Goal: Answer question/provide support: Share knowledge or assist other users

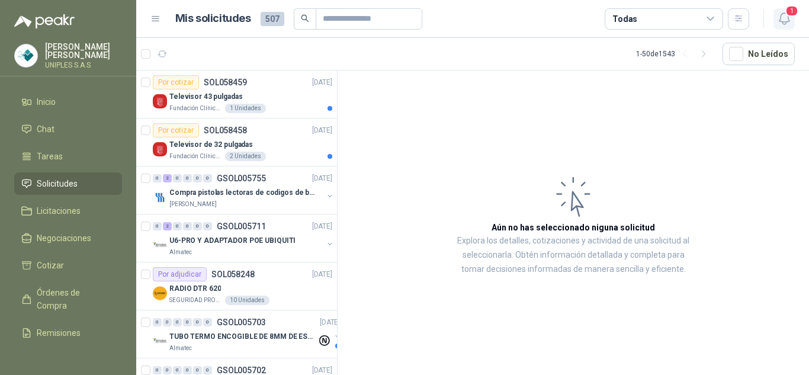
click at [788, 23] on icon "button" at bounding box center [784, 18] width 15 height 15
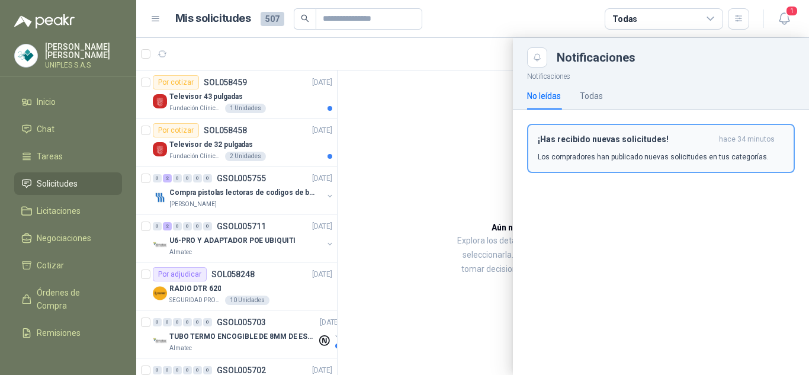
click at [632, 142] on h3 "¡Has recibido nuevas solicitudes!" at bounding box center [626, 139] width 177 height 10
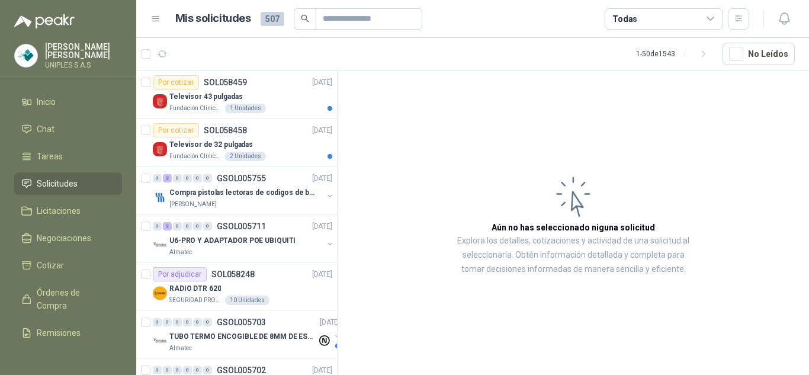
click at [685, 13] on div "Todas" at bounding box center [664, 18] width 119 height 21
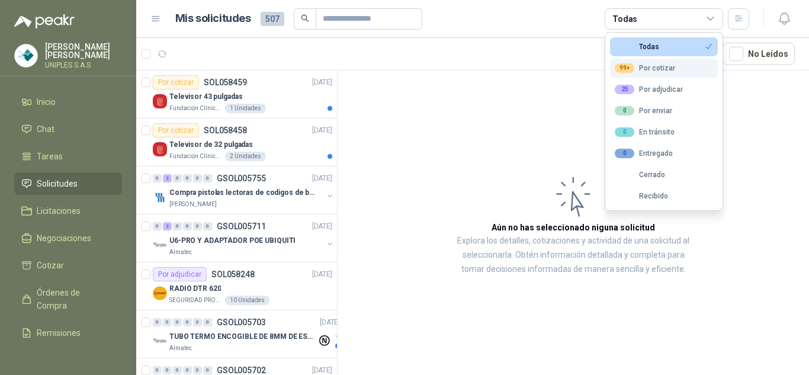
click at [661, 68] on div "99+ Por cotizar" at bounding box center [645, 67] width 60 height 9
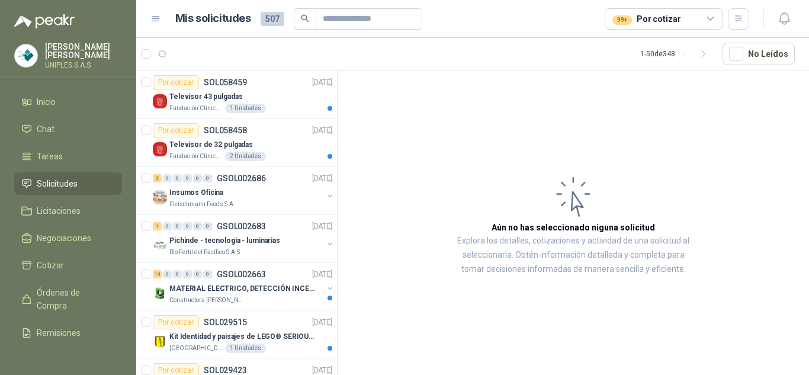
click at [459, 140] on article "Aún no has seleccionado niguna solicitud Explora los detalles, cotizaciones y a…" at bounding box center [574, 225] width 472 height 309
click at [46, 120] on link "Chat" at bounding box center [68, 129] width 108 height 23
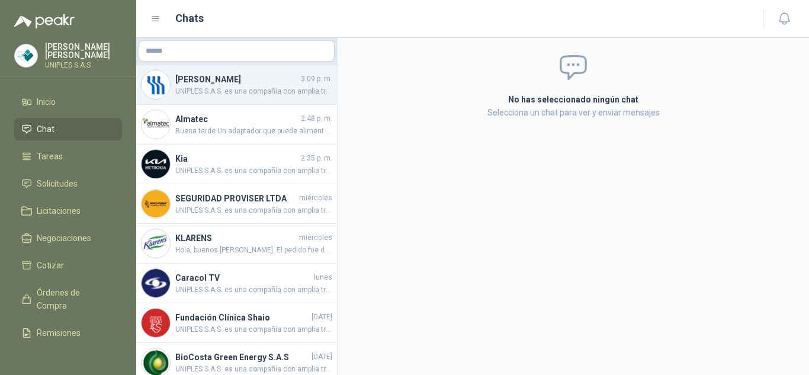
click at [232, 84] on h4 "[PERSON_NAME]" at bounding box center [236, 79] width 123 height 13
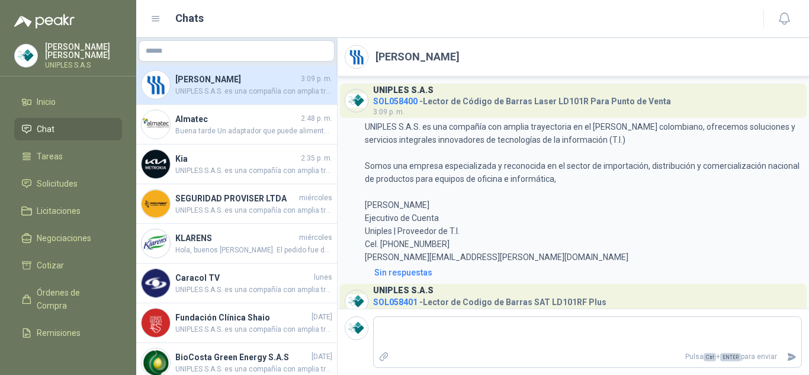
scroll to position [178, 0]
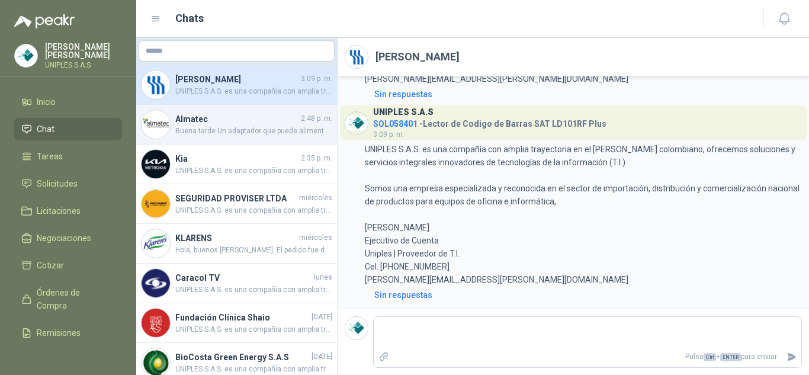
click at [206, 126] on span "Buena tarde Un adaptador que puede alimentar dispositivos UniFi [PERSON_NAME], …" at bounding box center [253, 131] width 157 height 11
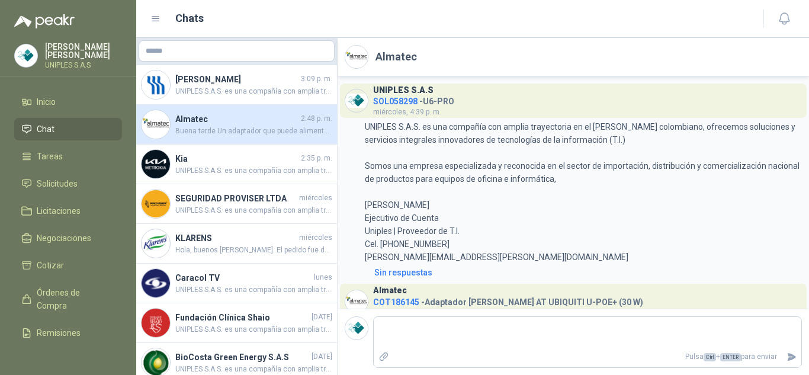
scroll to position [118, 0]
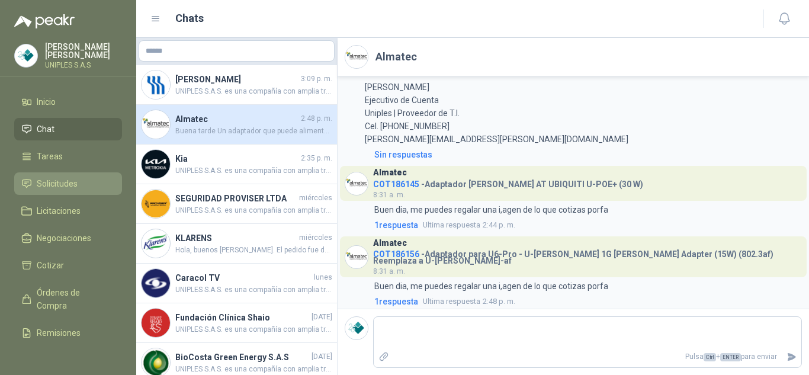
click at [56, 179] on span "Solicitudes" at bounding box center [57, 183] width 41 height 13
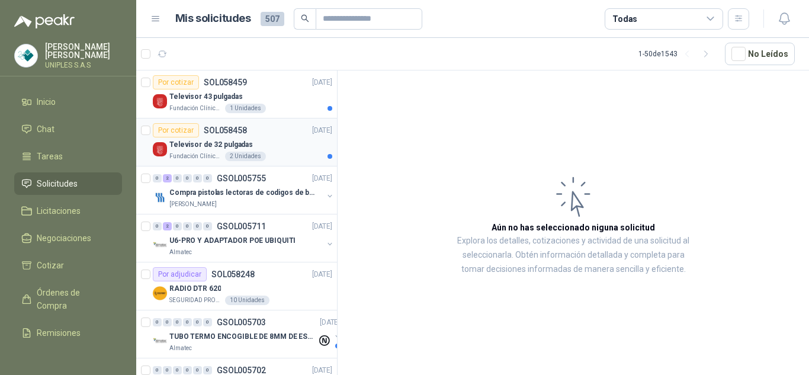
click at [228, 131] on p "SOL058458" at bounding box center [225, 130] width 43 height 8
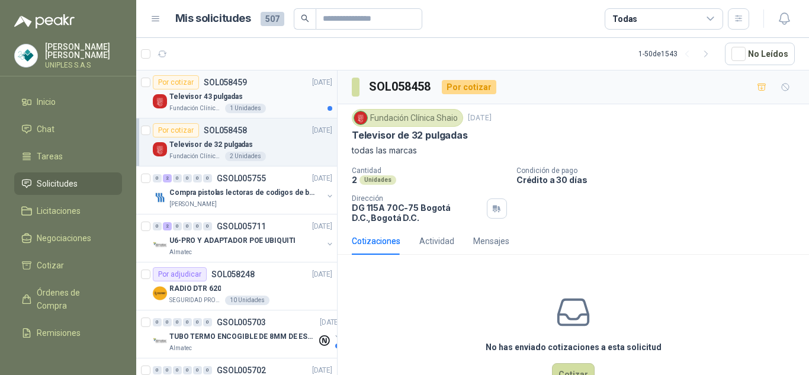
click at [228, 79] on p "SOL058459" at bounding box center [225, 82] width 43 height 8
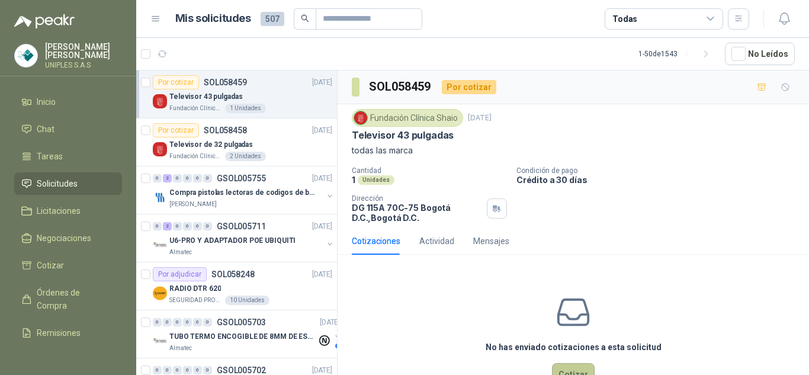
click at [564, 354] on button "Cotizar" at bounding box center [573, 374] width 43 height 23
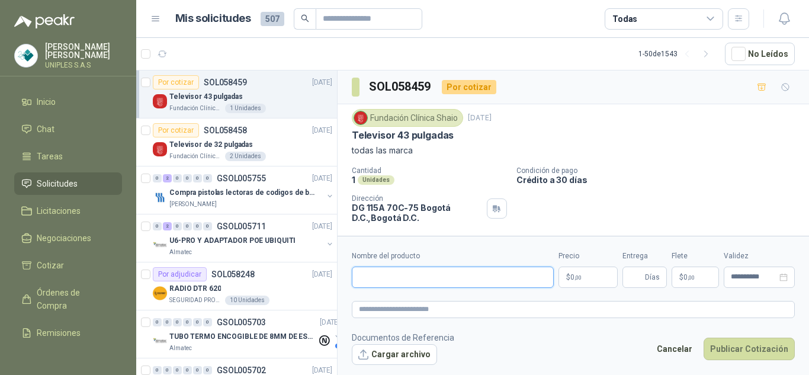
click at [396, 276] on input "Nombre del producto" at bounding box center [453, 277] width 202 height 21
paste input "**********"
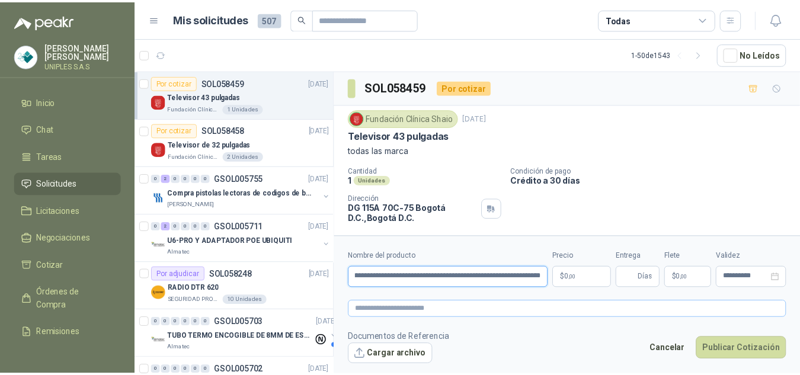
scroll to position [0, 73]
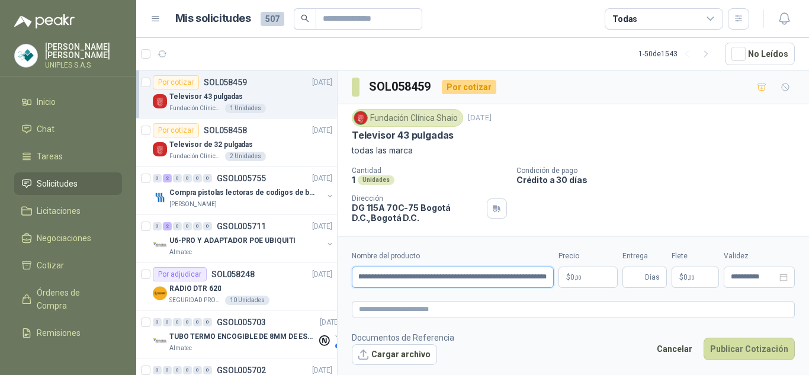
type input "**********"
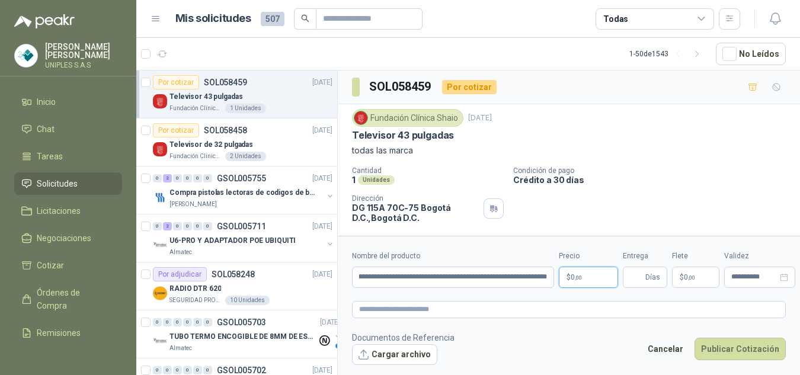
click at [572, 273] on body "[PERSON_NAME] UNIPLES S.A.S Inicio Chat Tareas Solicitudes Licitaciones Negocia…" at bounding box center [400, 187] width 800 height 375
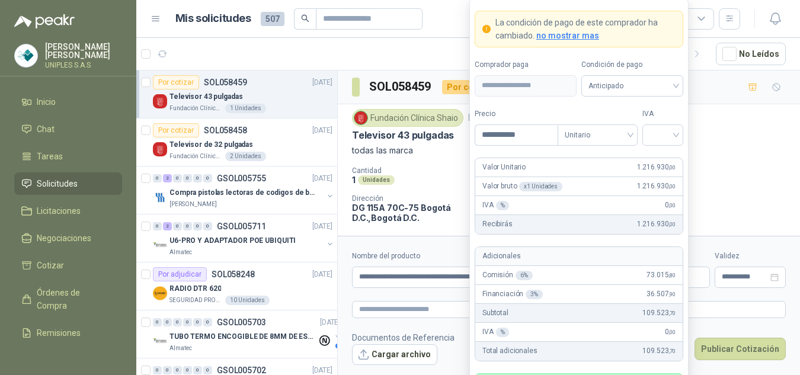
type input "**********"
click at [668, 136] on input "search" at bounding box center [662, 134] width 27 height 18
click at [659, 156] on div "19%" at bounding box center [663, 159] width 22 height 13
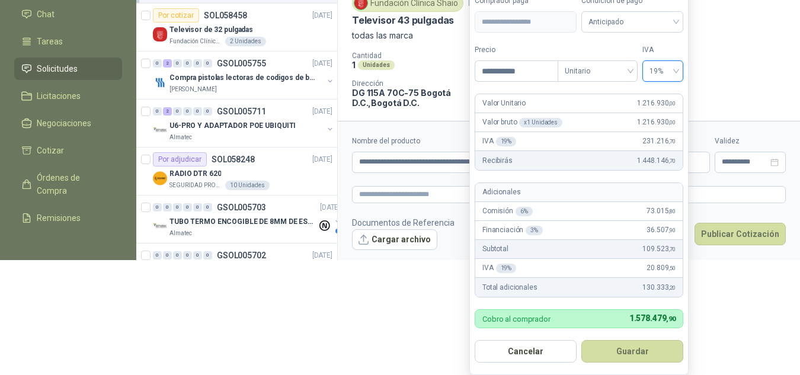
scroll to position [133, 0]
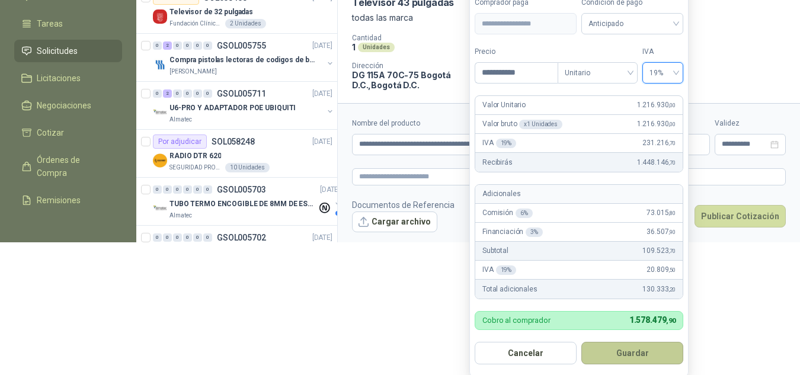
click at [627, 354] on button "Guardar" at bounding box center [632, 353] width 102 height 23
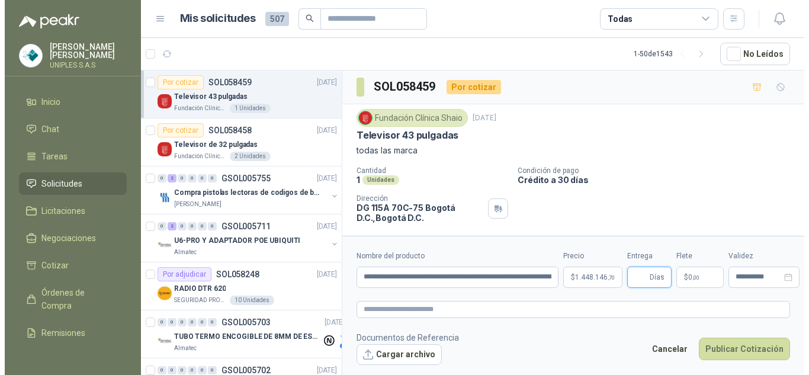
scroll to position [0, 0]
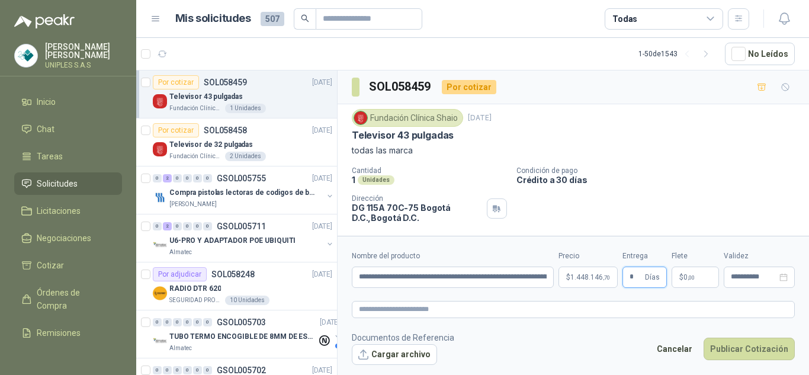
type input "*"
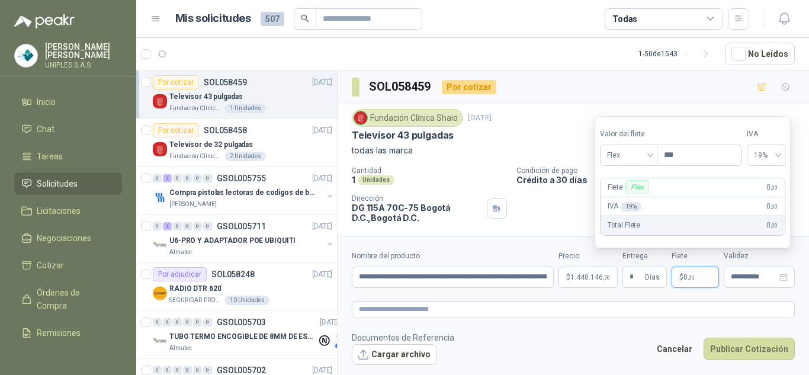
click at [689, 274] on span "0 ,00" at bounding box center [689, 277] width 11 height 7
click at [693, 270] on p "$ 0 ,00" at bounding box center [695, 277] width 47 height 21
click at [745, 279] on input "**********" at bounding box center [754, 277] width 46 height 8
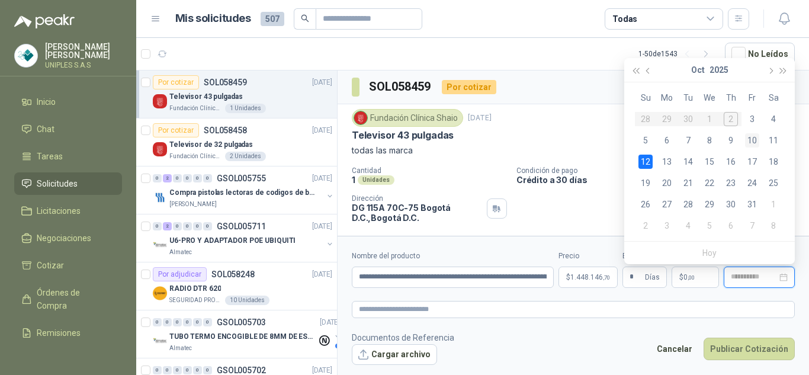
type input "**********"
click at [750, 140] on div "10" at bounding box center [752, 140] width 14 height 14
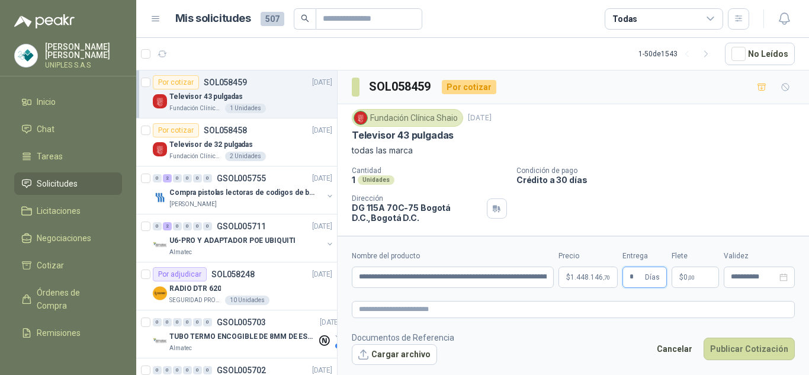
click at [637, 279] on input "*" at bounding box center [636, 277] width 13 height 20
type input "*"
click at [747, 345] on button "Publicar Cotización" at bounding box center [749, 349] width 91 height 23
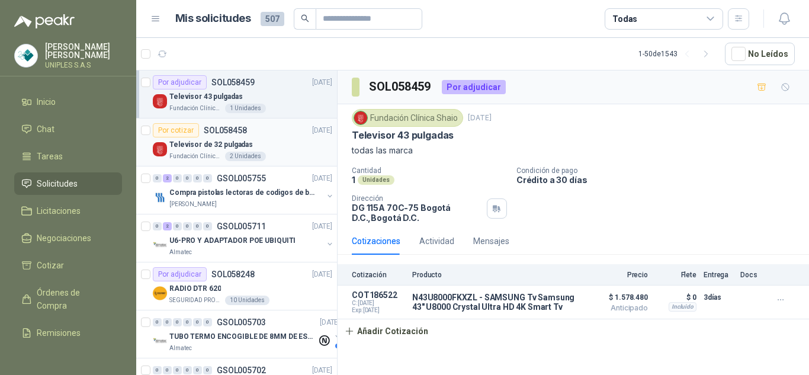
click at [232, 128] on p "SOL058458" at bounding box center [225, 130] width 43 height 8
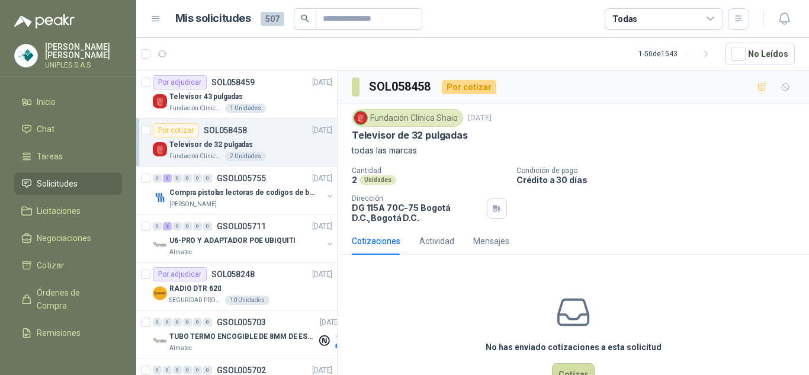
click at [639, 211] on div "Cantidad 2 Unidades Condición de pago Crédito a 30 [PERSON_NAME] Dirección DG 1…" at bounding box center [573, 194] width 443 height 56
click at [248, 178] on p "GSOL005755" at bounding box center [241, 178] width 49 height 8
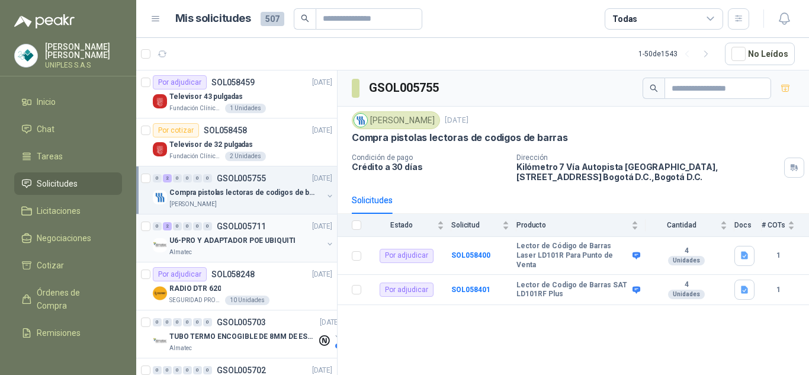
click at [240, 223] on p "GSOL005711" at bounding box center [241, 226] width 49 height 8
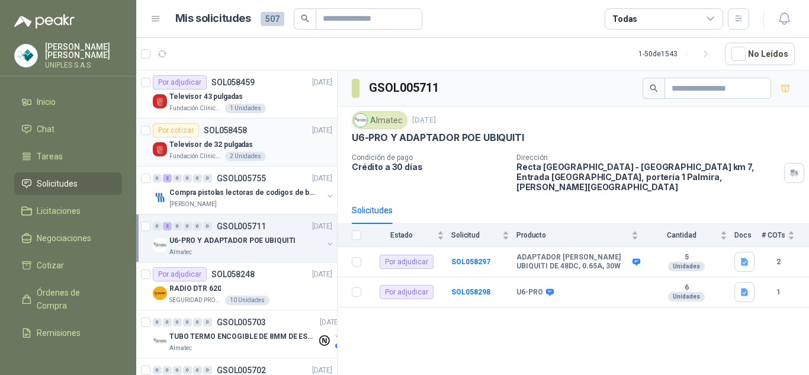
click at [233, 127] on p "SOL058458" at bounding box center [225, 130] width 43 height 8
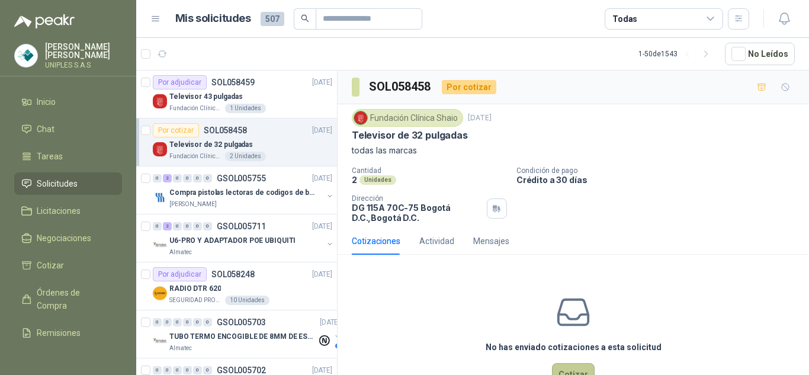
click at [571, 354] on button "Cotizar" at bounding box center [573, 374] width 43 height 23
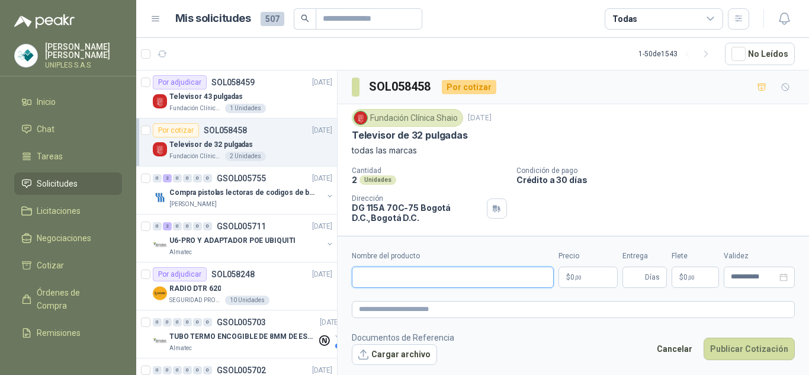
click at [443, 277] on input "Nombre del producto" at bounding box center [453, 277] width 202 height 21
paste input "**********"
type input "**********"
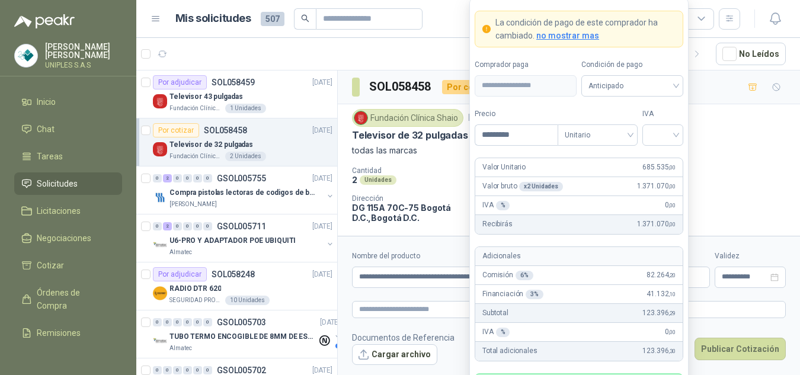
type input "*********"
click at [658, 136] on input "search" at bounding box center [662, 134] width 27 height 18
click at [655, 159] on div "19%" at bounding box center [663, 159] width 22 height 13
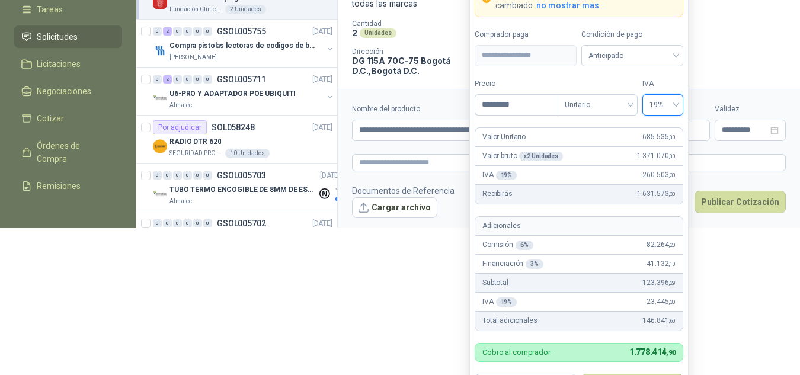
scroll to position [168, 0]
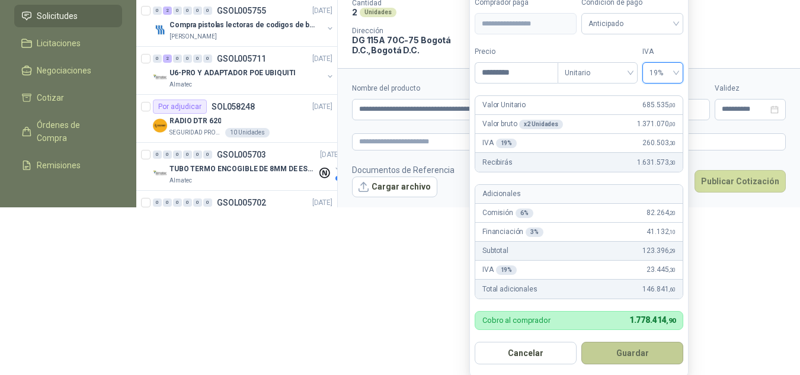
click at [626, 353] on button "Guardar" at bounding box center [632, 353] width 102 height 23
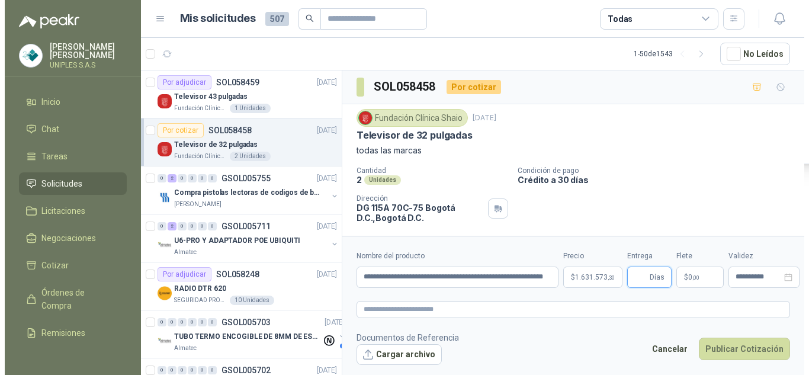
scroll to position [0, 0]
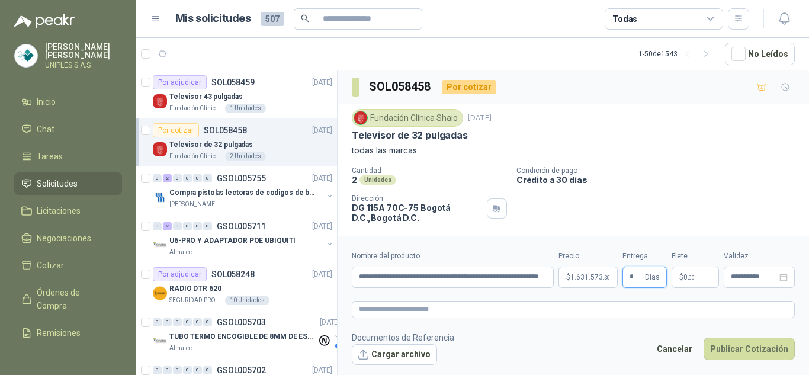
type input "*"
click at [712, 179] on p "Crédito a 30 días" at bounding box center [661, 180] width 288 height 10
click at [754, 279] on input "**********" at bounding box center [754, 277] width 46 height 8
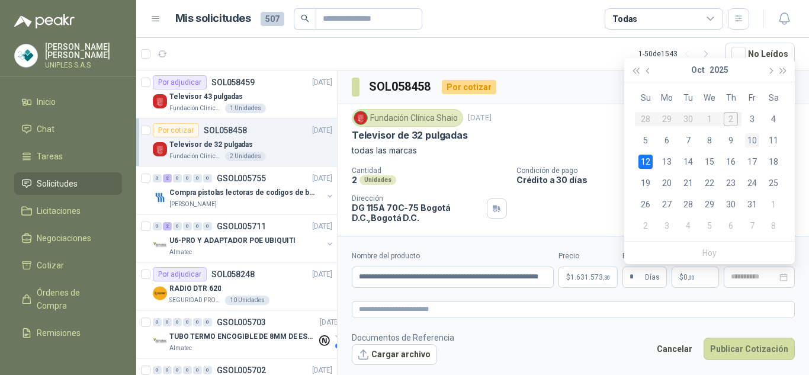
click at [754, 142] on div "10" at bounding box center [752, 140] width 14 height 14
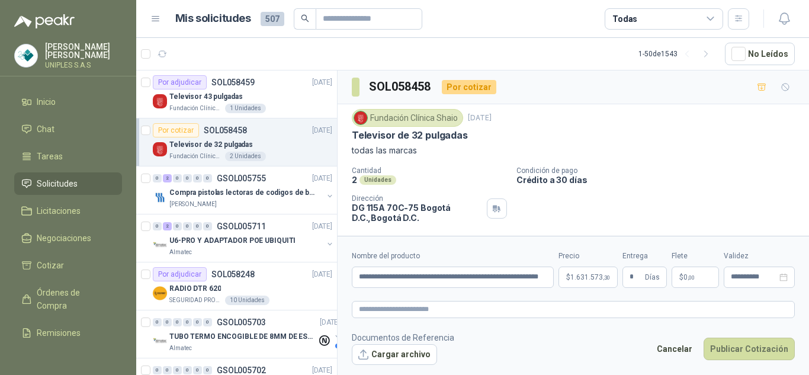
type input "**********"
click at [756, 347] on button "Publicar Cotización" at bounding box center [749, 349] width 91 height 23
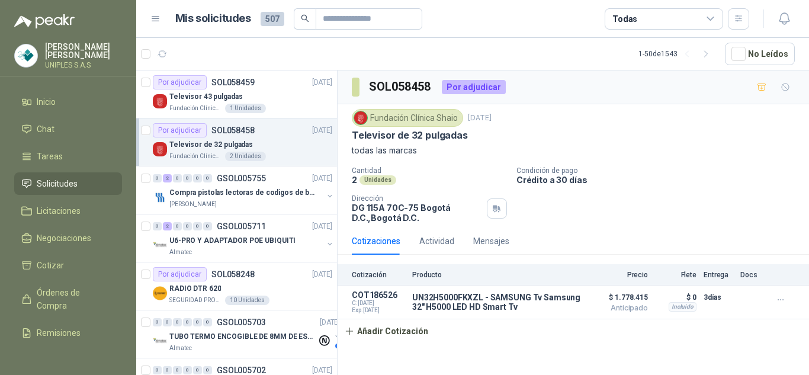
click at [712, 21] on icon at bounding box center [711, 19] width 11 height 11
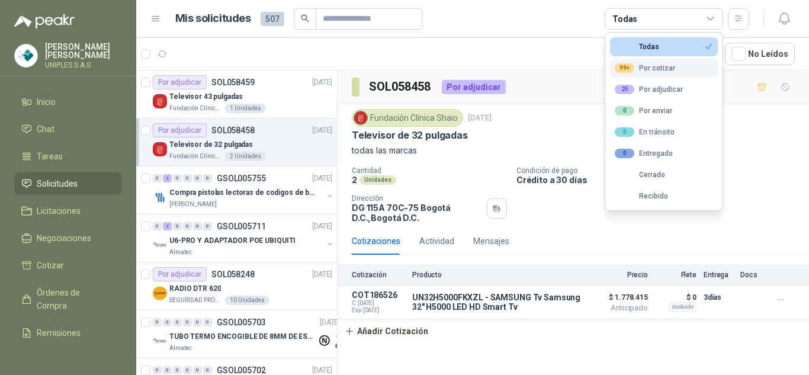
click at [663, 70] on div "99+ Por cotizar" at bounding box center [645, 67] width 60 height 9
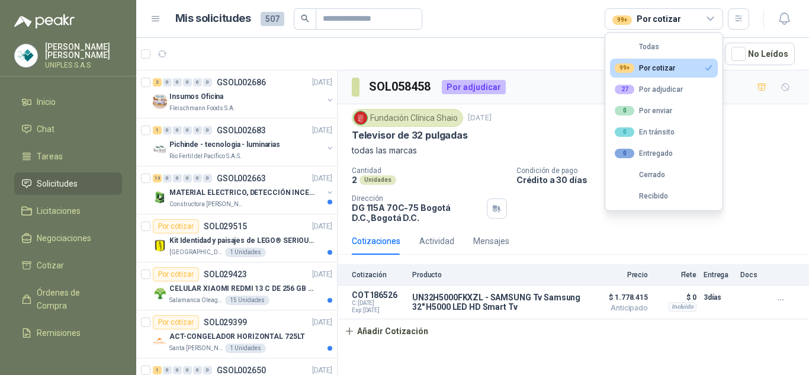
scroll to position [2117, 0]
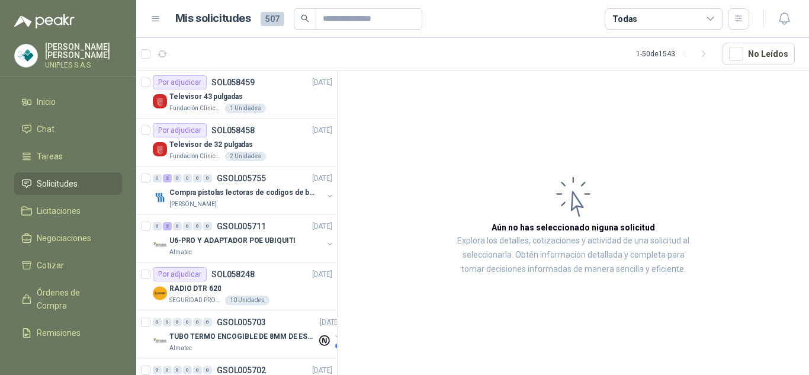
click at [668, 17] on div "Todas" at bounding box center [664, 18] width 119 height 21
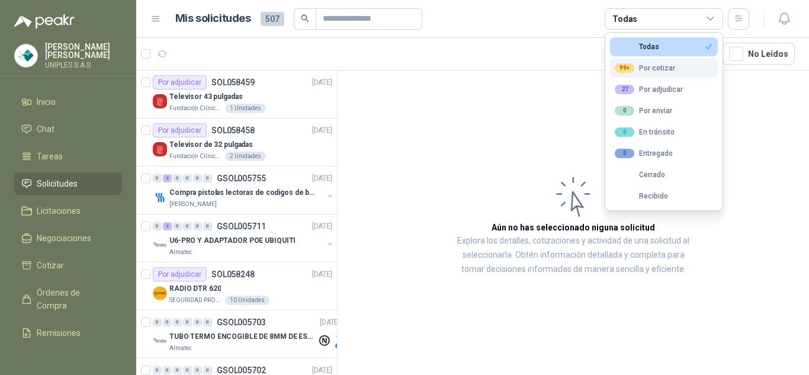
click at [653, 69] on div "99+ Por cotizar" at bounding box center [645, 67] width 60 height 9
